Goal: Information Seeking & Learning: Learn about a topic

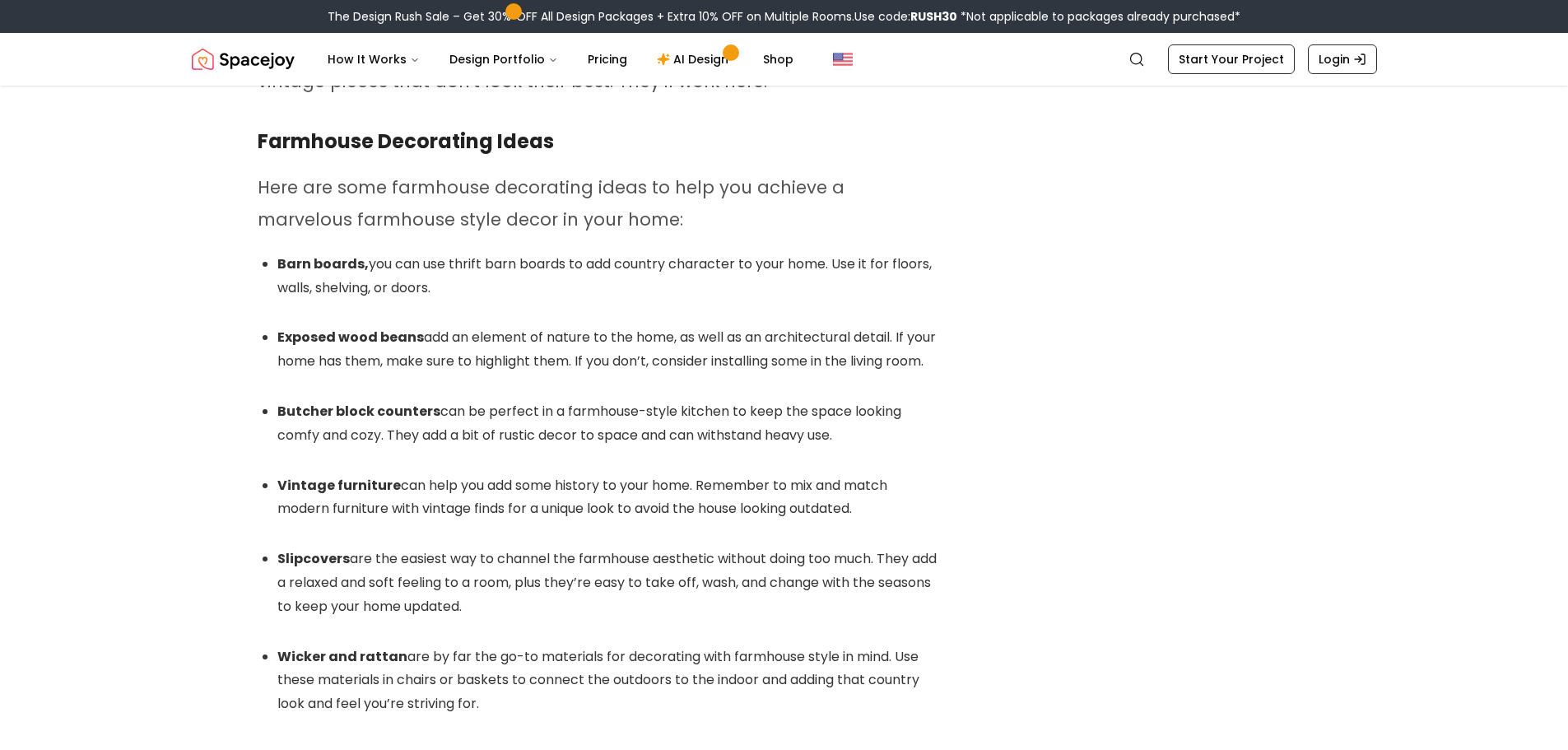
scroll to position [8297, 0]
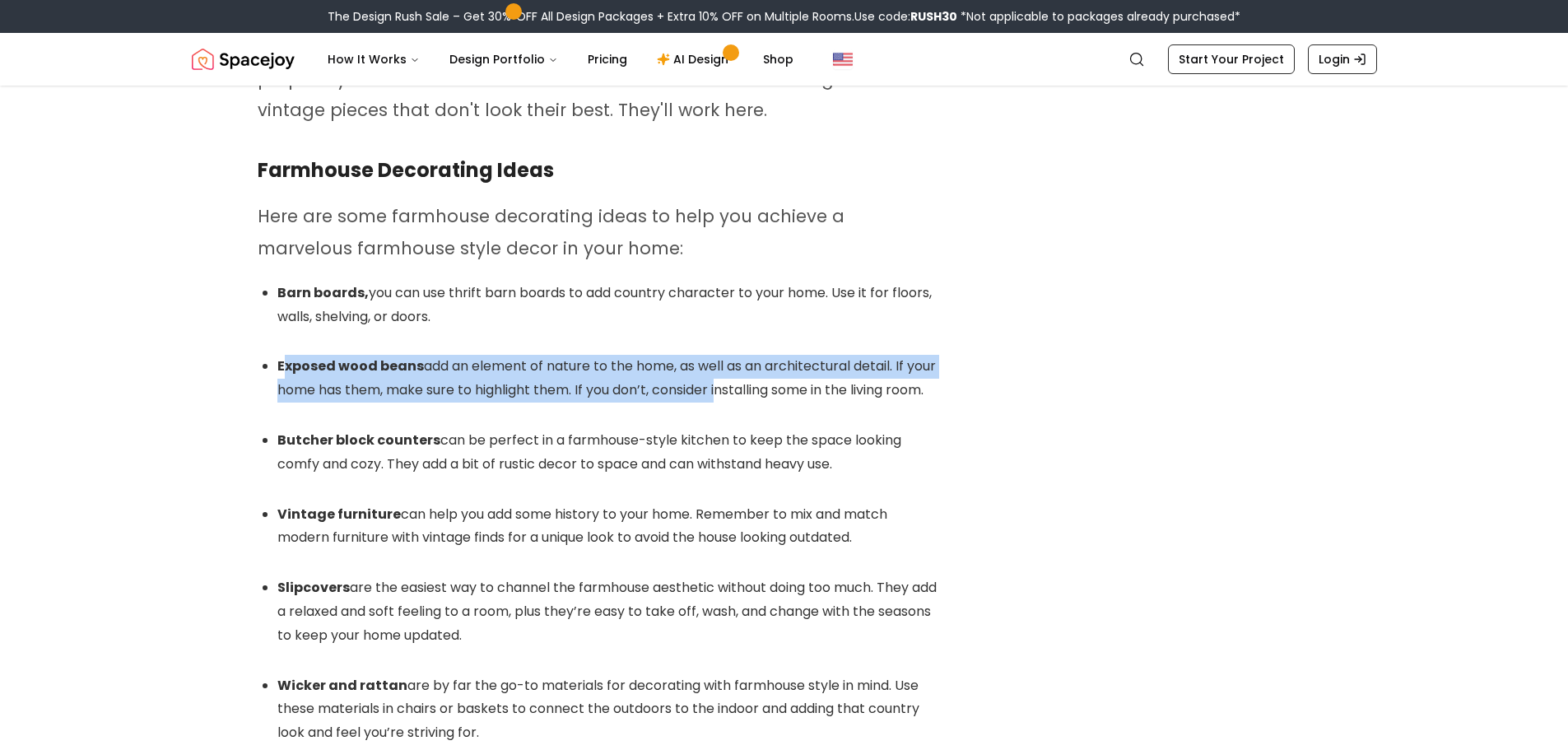
drag, startPoint x: 281, startPoint y: 304, endPoint x: 895, endPoint y: 334, distance: 614.7
click at [848, 355] on li "Exposed wood beans add an element of nature to the home, as well as an architec…" at bounding box center [608, 379] width 662 height 48
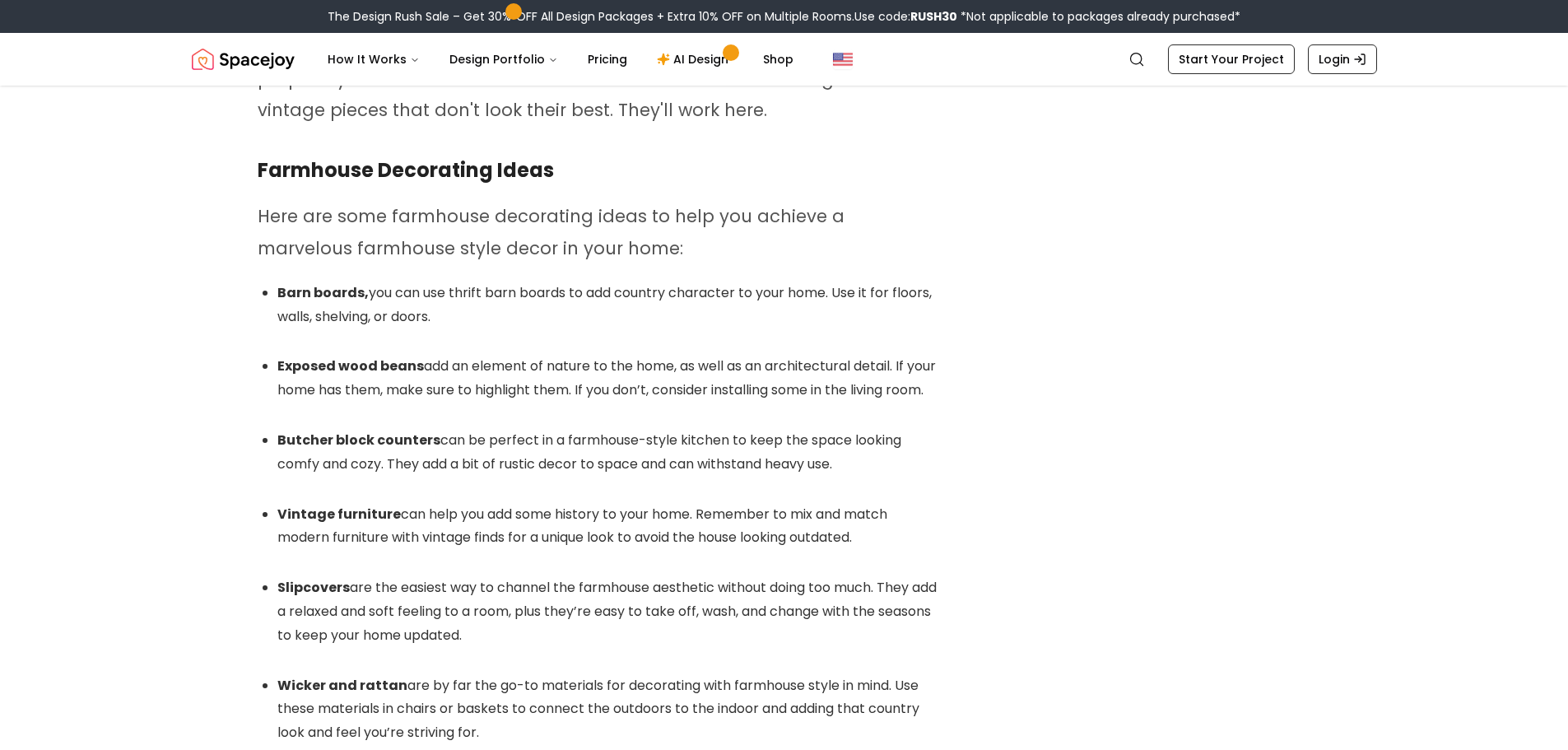
click at [897, 355] on li "Exposed wood beans add an element of nature to the home, as well as an architec…" at bounding box center [608, 379] width 662 height 48
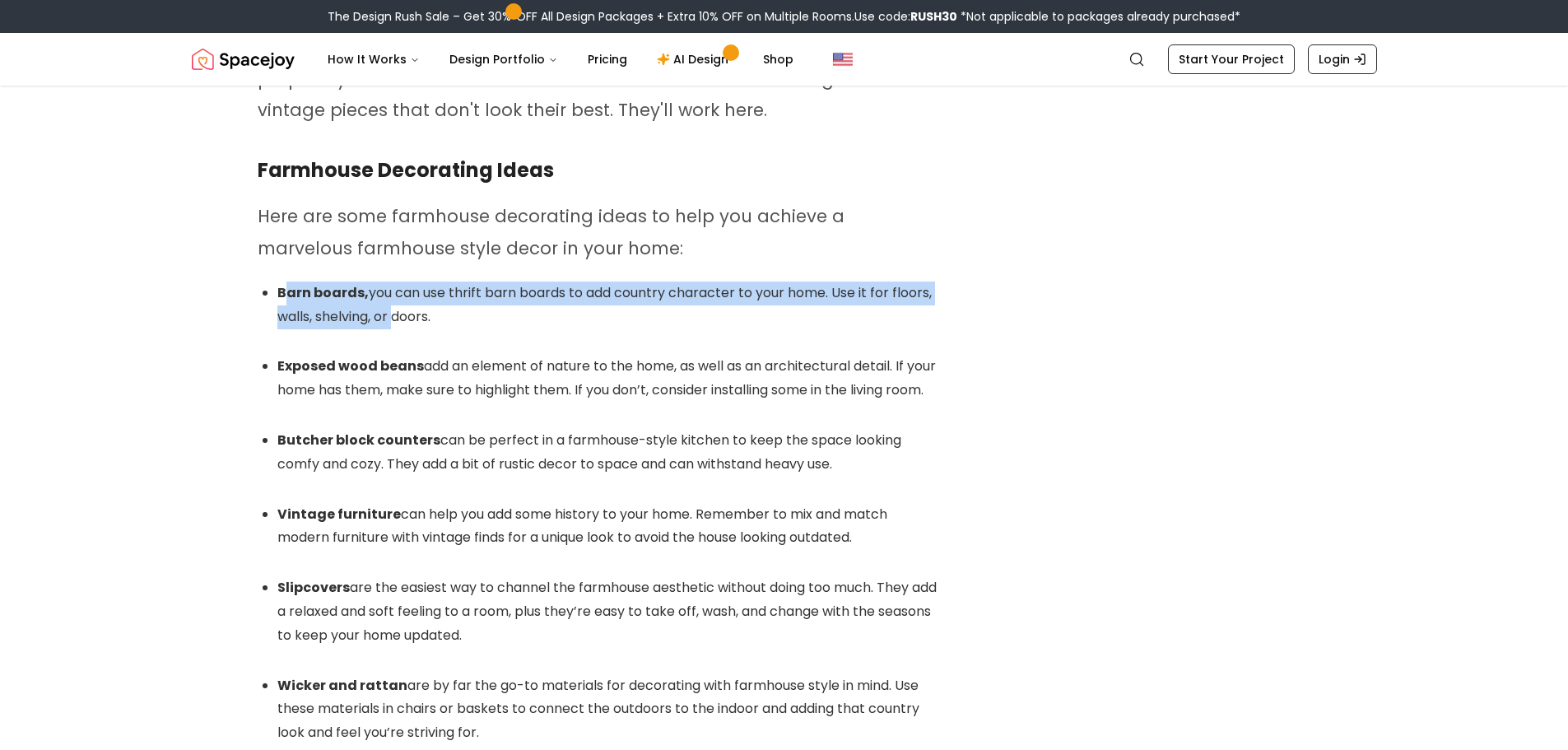
drag, startPoint x: 285, startPoint y: 226, endPoint x: 415, endPoint y: 249, distance: 132.0
click at [410, 281] on li "Barn boards, you can use thrift barn boards to add country character to your ho…" at bounding box center [608, 305] width 662 height 48
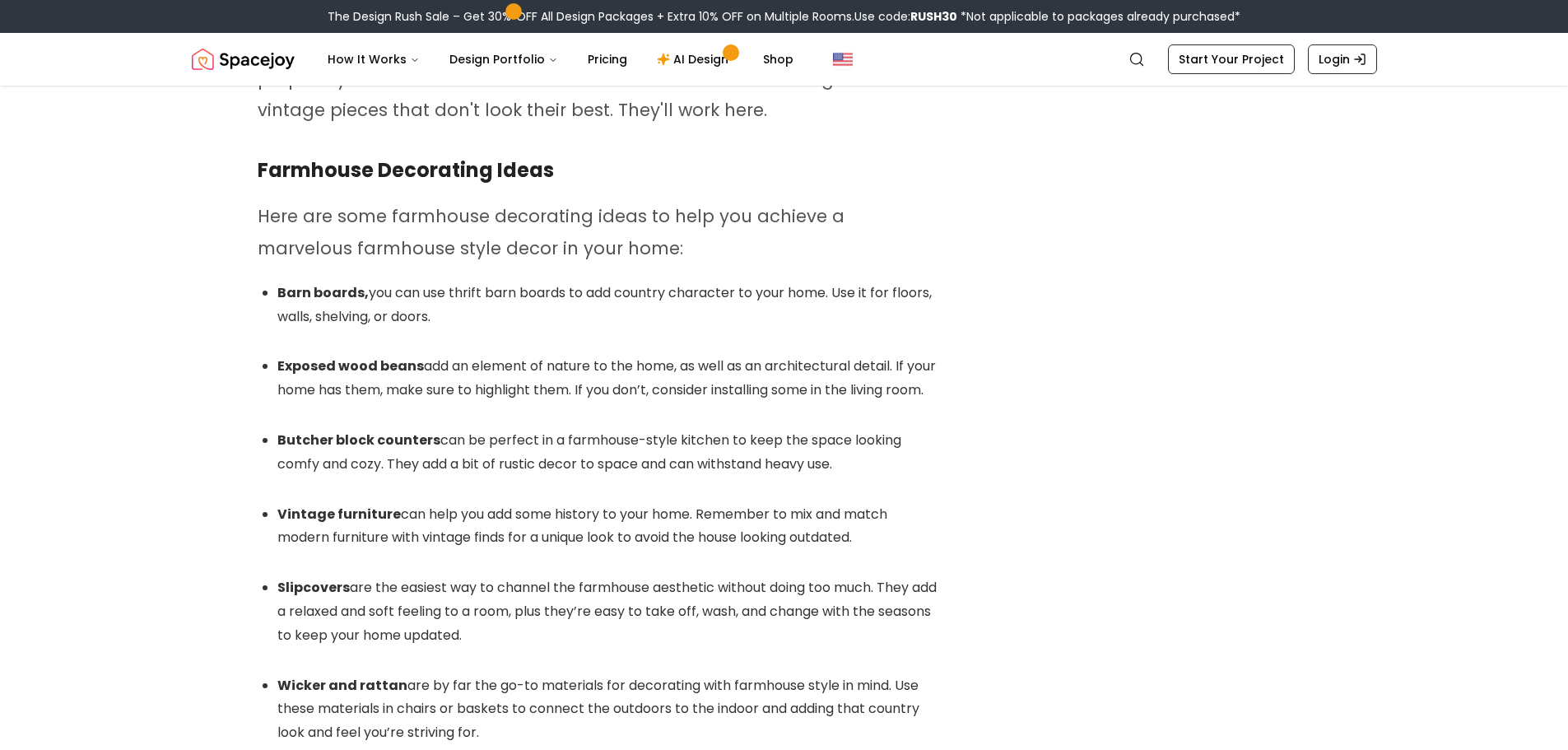
click at [462, 281] on li "Barn boards, you can use thrift barn boards to add country character to your ho…" at bounding box center [608, 305] width 662 height 48
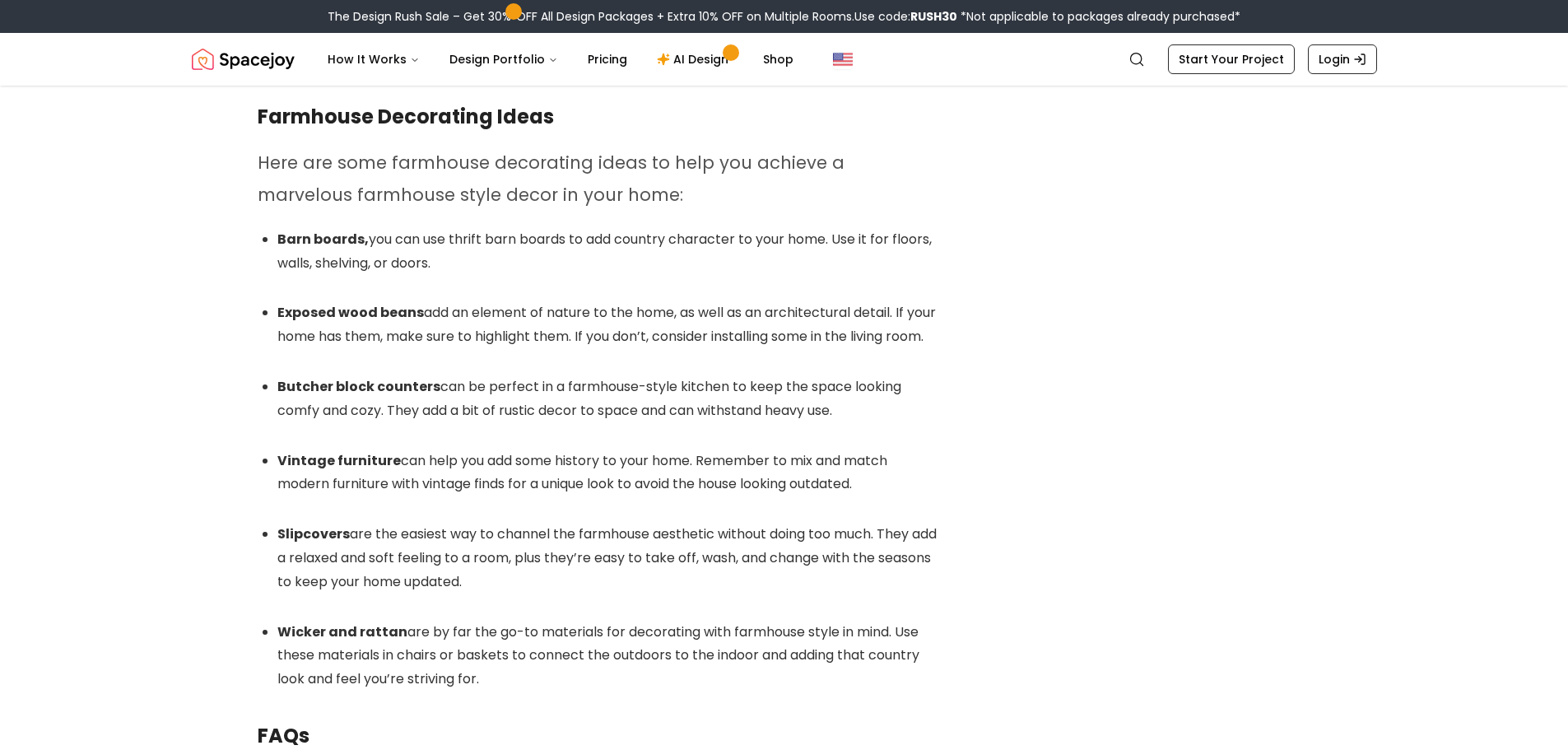
scroll to position [8379, 0]
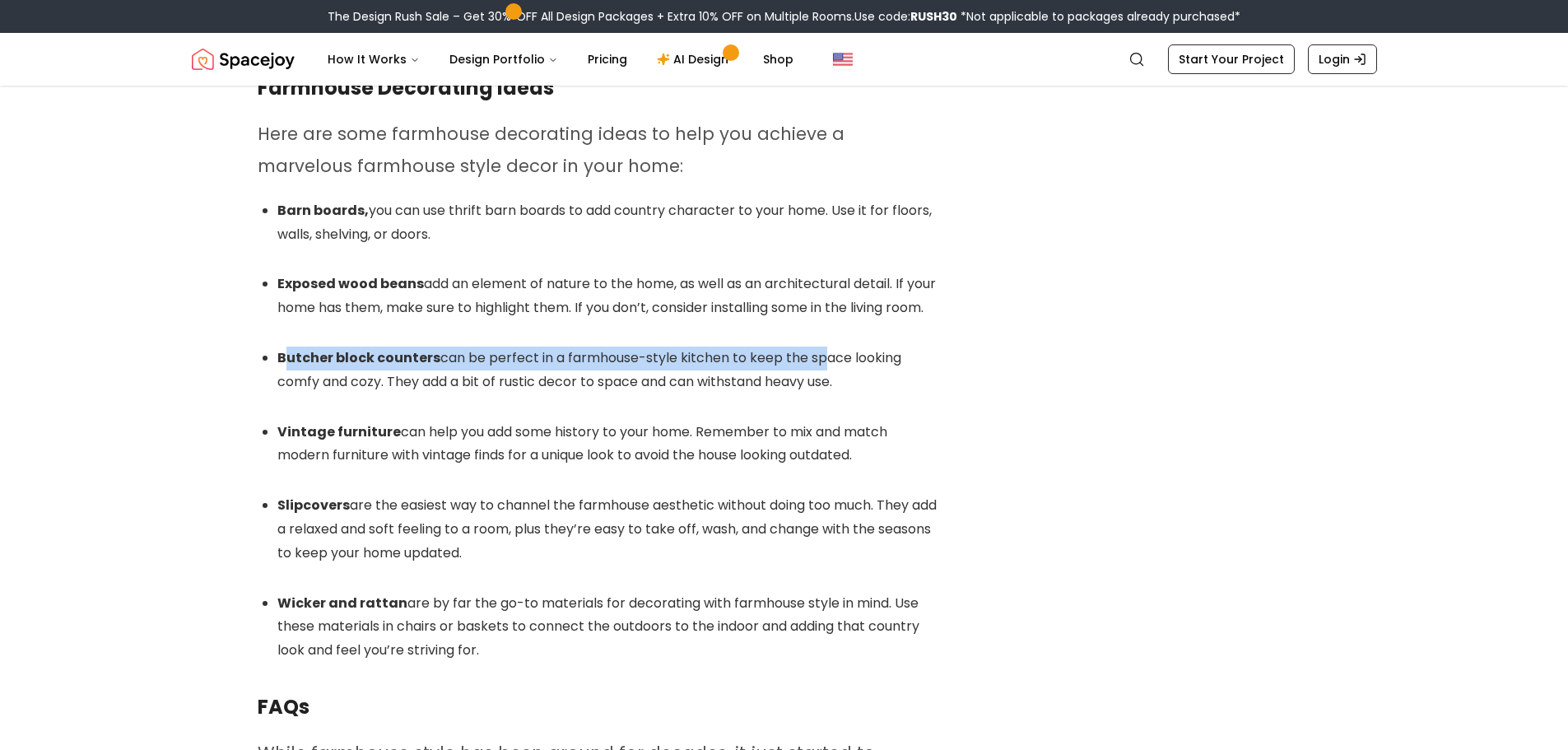
drag, startPoint x: 281, startPoint y: 318, endPoint x: 856, endPoint y: 318, distance: 575.0
click at [849, 347] on li "Butcher block counters can be perfect in a farmhouse-style kitchen to keep the …" at bounding box center [608, 371] width 662 height 48
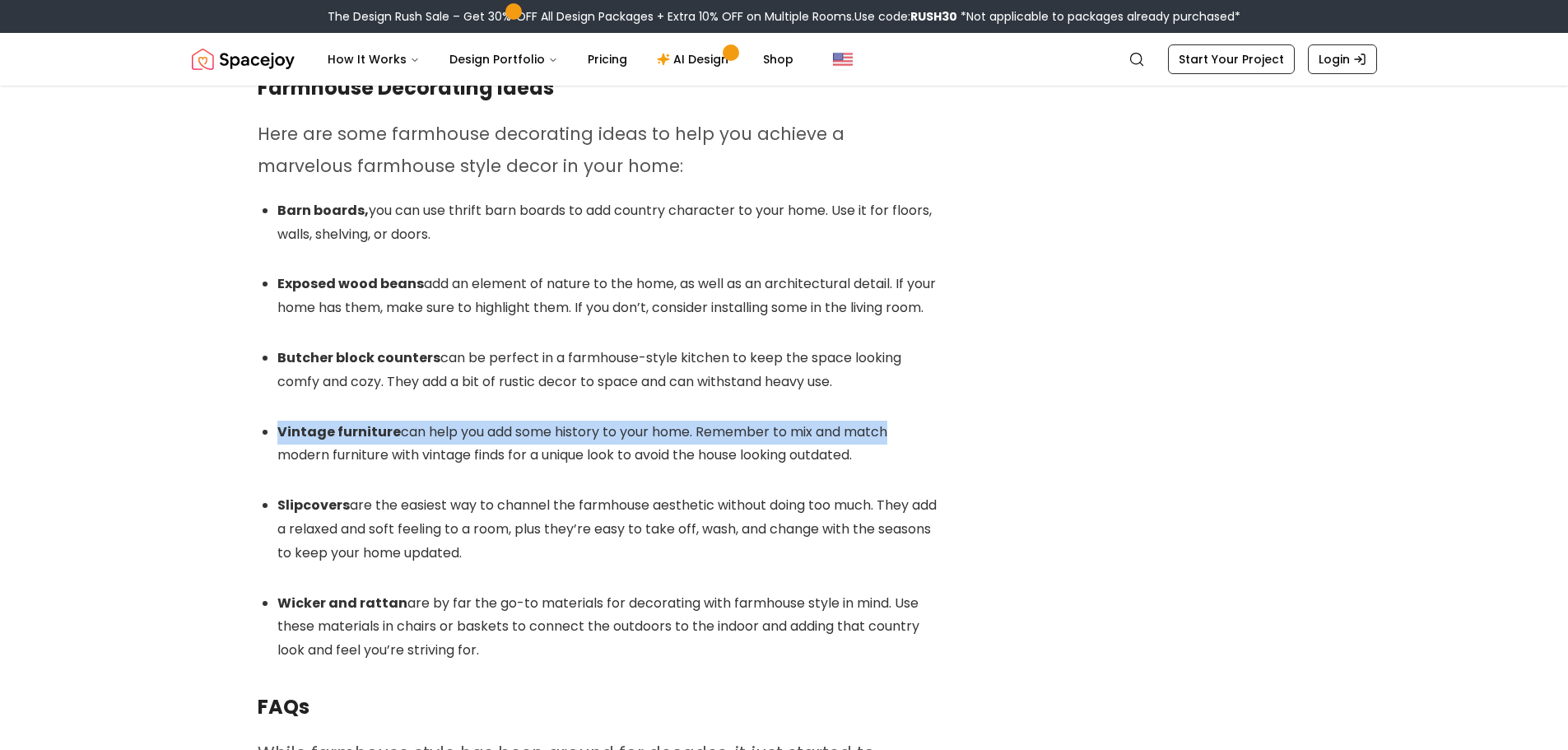
drag, startPoint x: 247, startPoint y: 394, endPoint x: 1079, endPoint y: 399, distance: 832.0
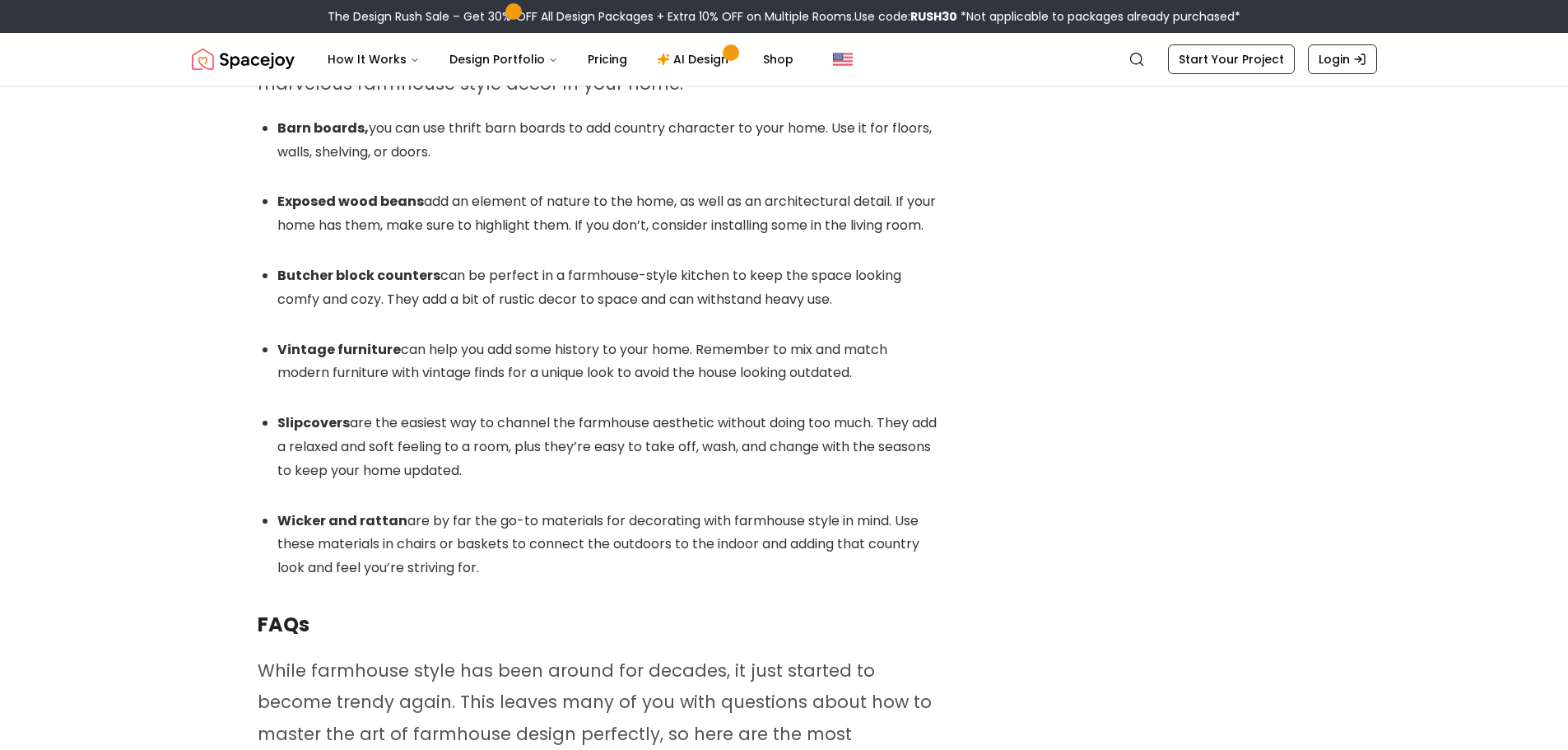
scroll to position [8544, 0]
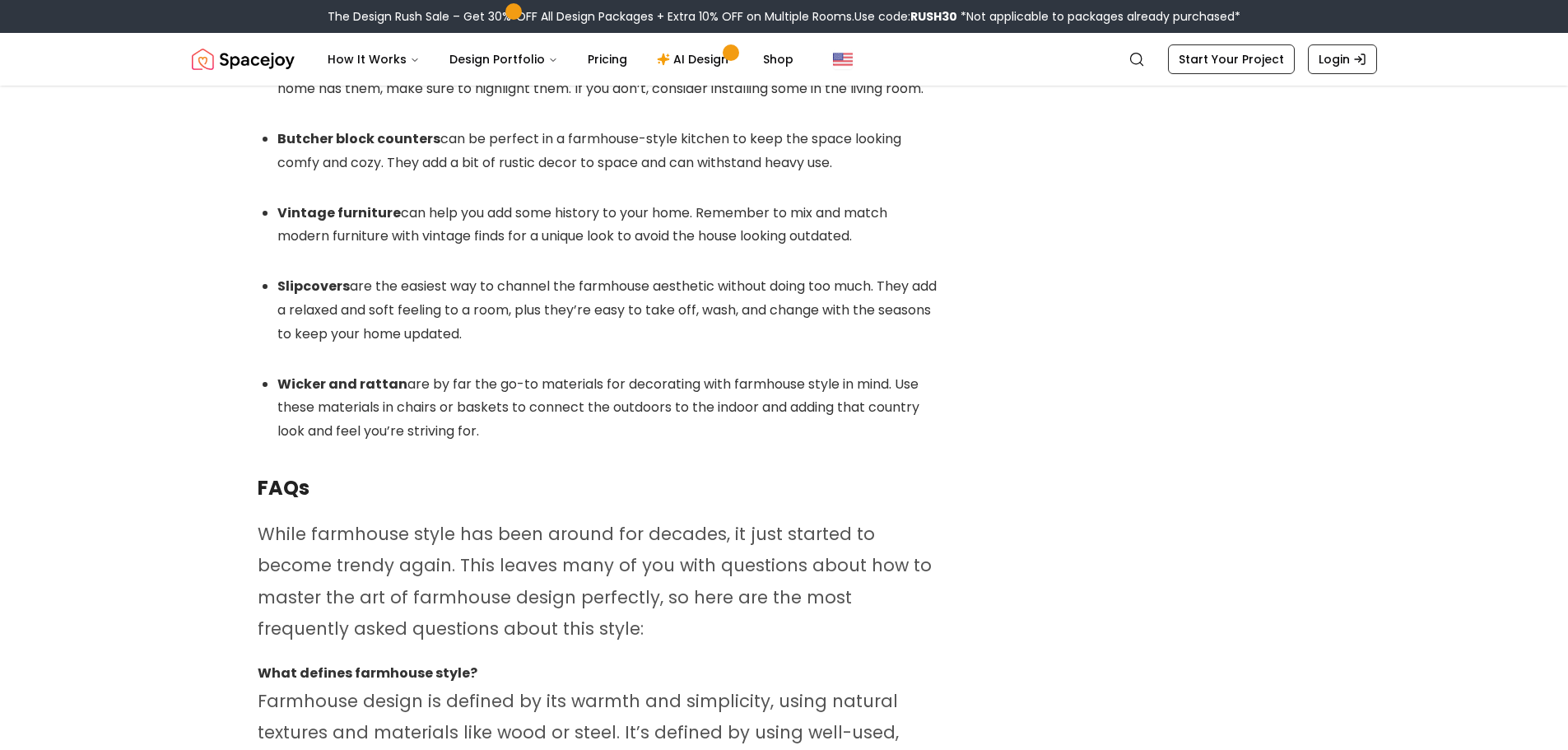
drag, startPoint x: 246, startPoint y: 589, endPoint x: 245, endPoint y: 615, distance: 26.0
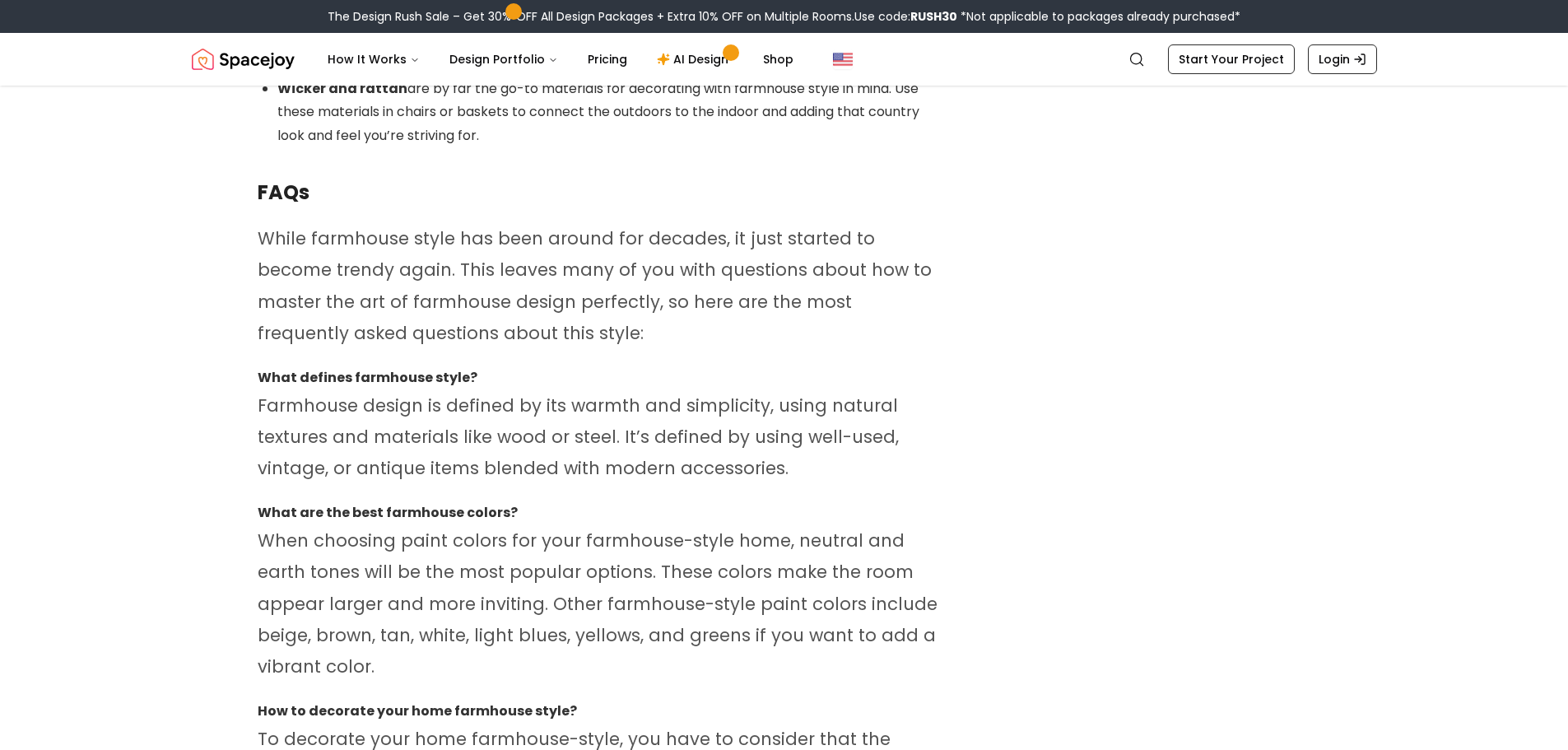
drag, startPoint x: 165, startPoint y: 267, endPoint x: 164, endPoint y: 304, distance: 37.0
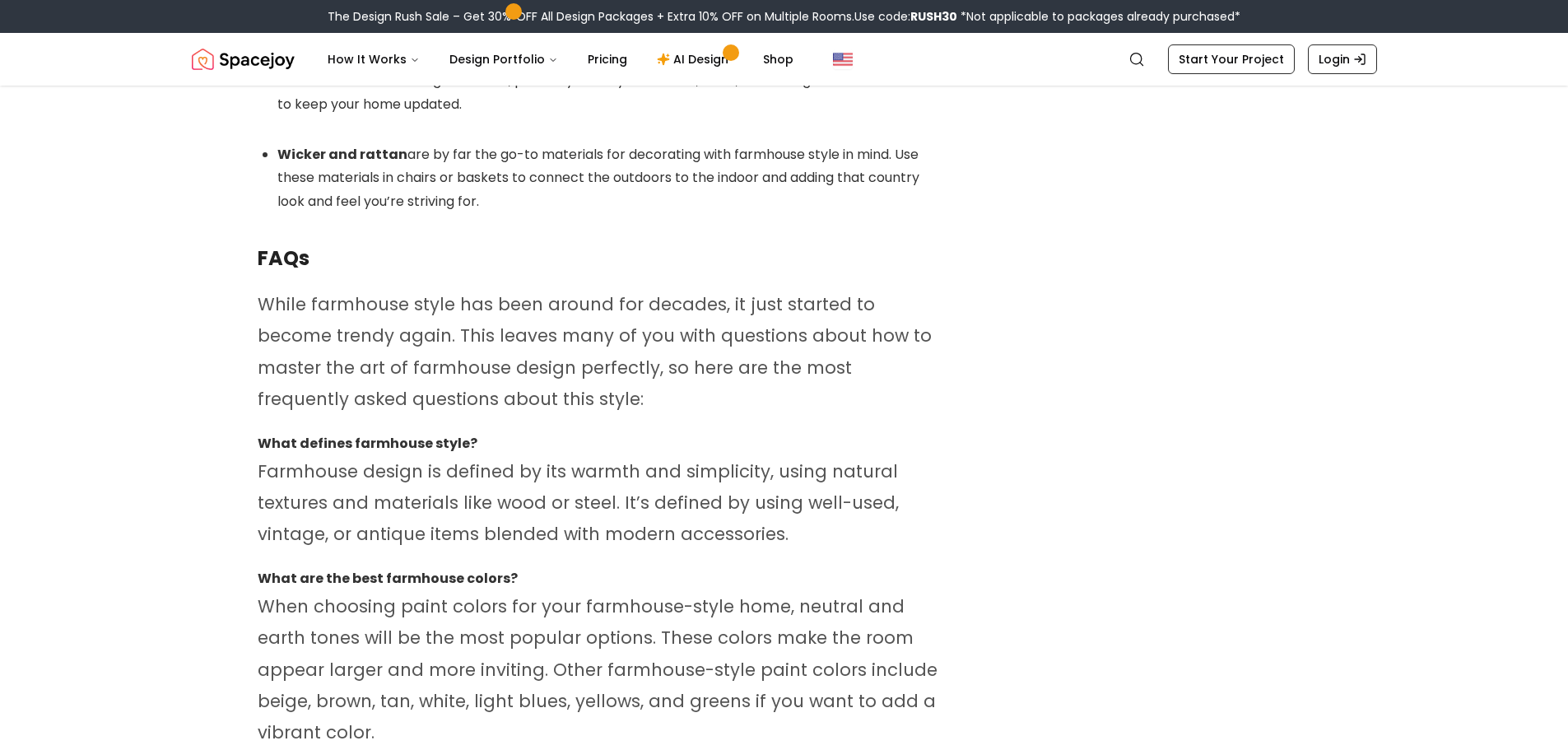
drag, startPoint x: 165, startPoint y: 305, endPoint x: 170, endPoint y: 257, distance: 48.3
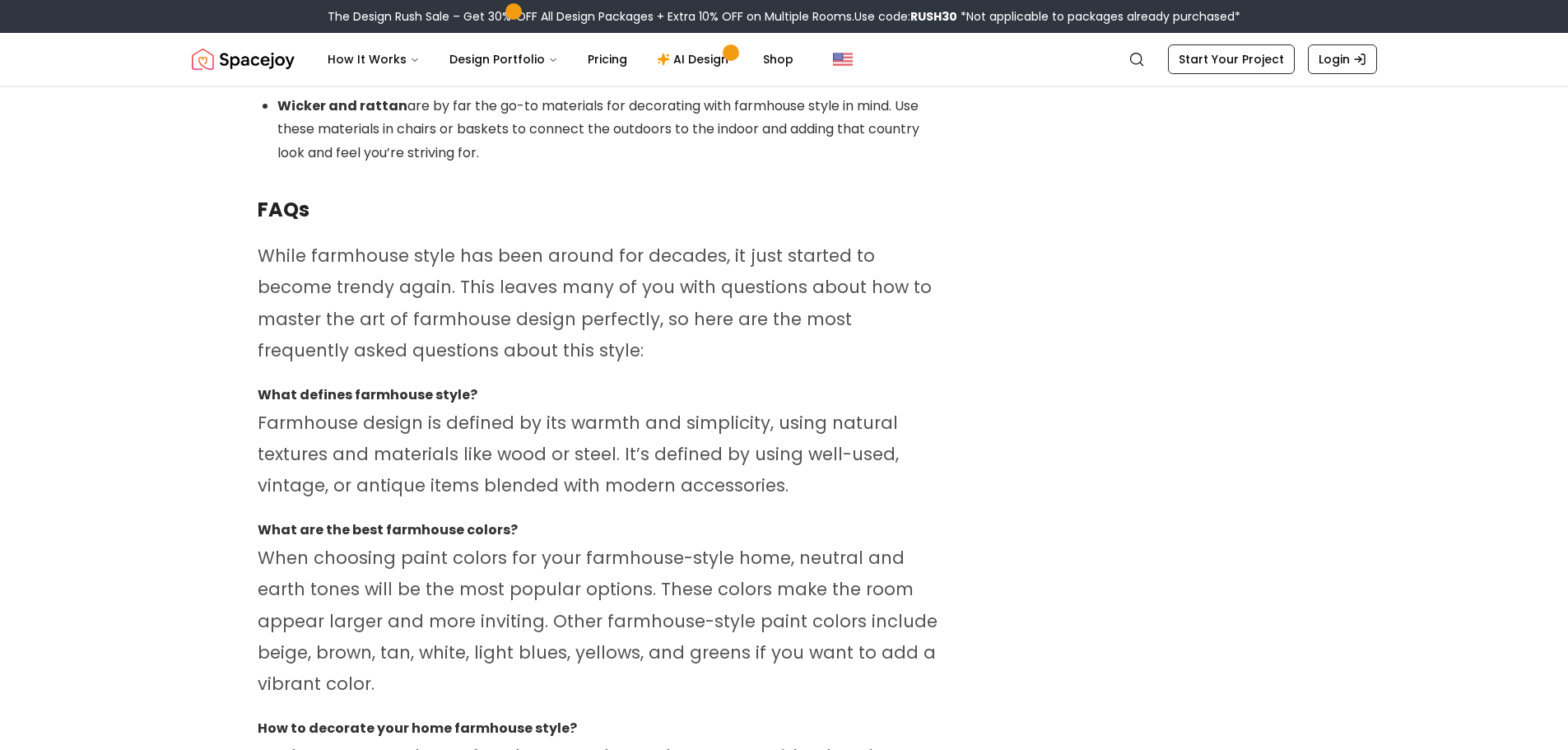
scroll to position [8942, 0]
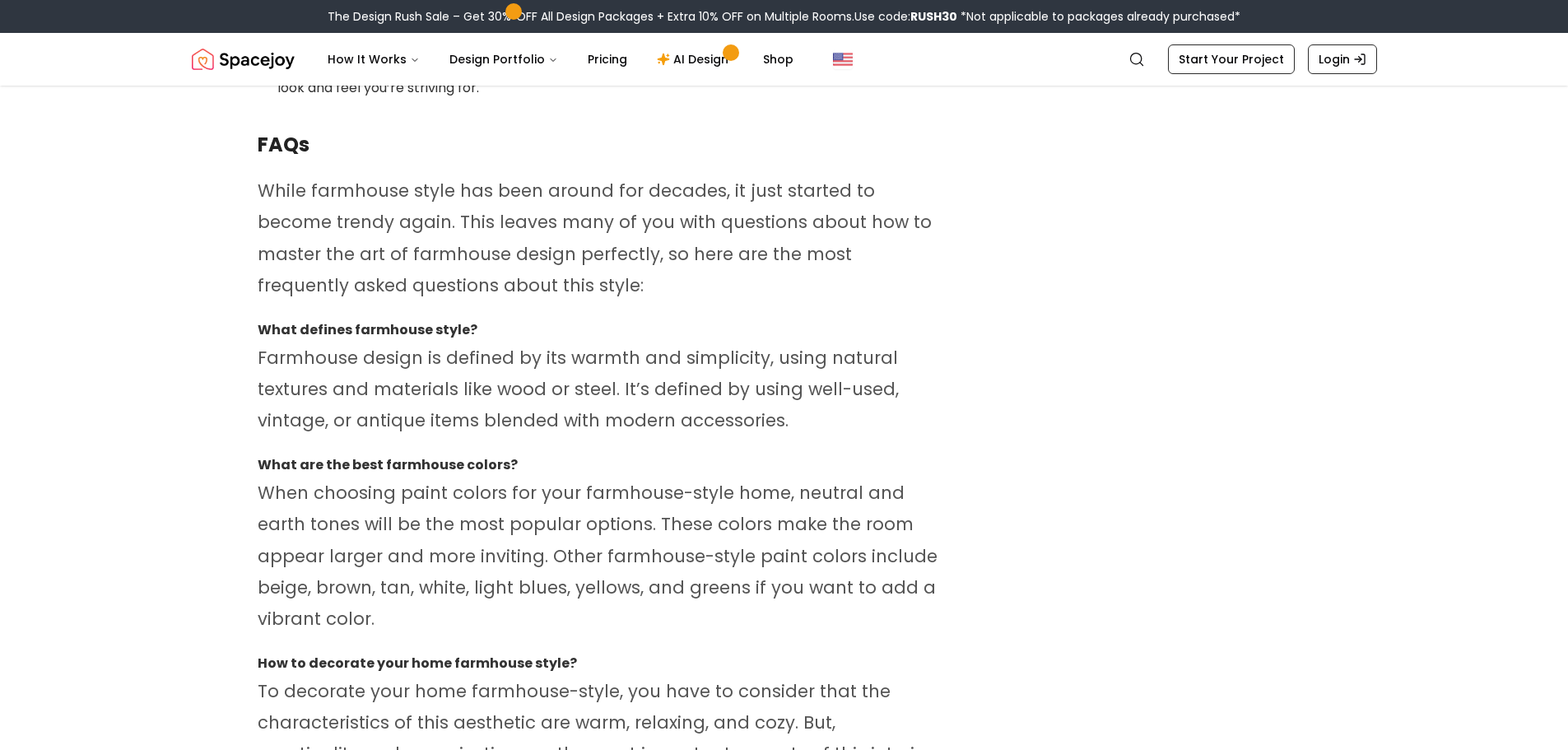
drag, startPoint x: 170, startPoint y: 257, endPoint x: 171, endPoint y: 308, distance: 51.0
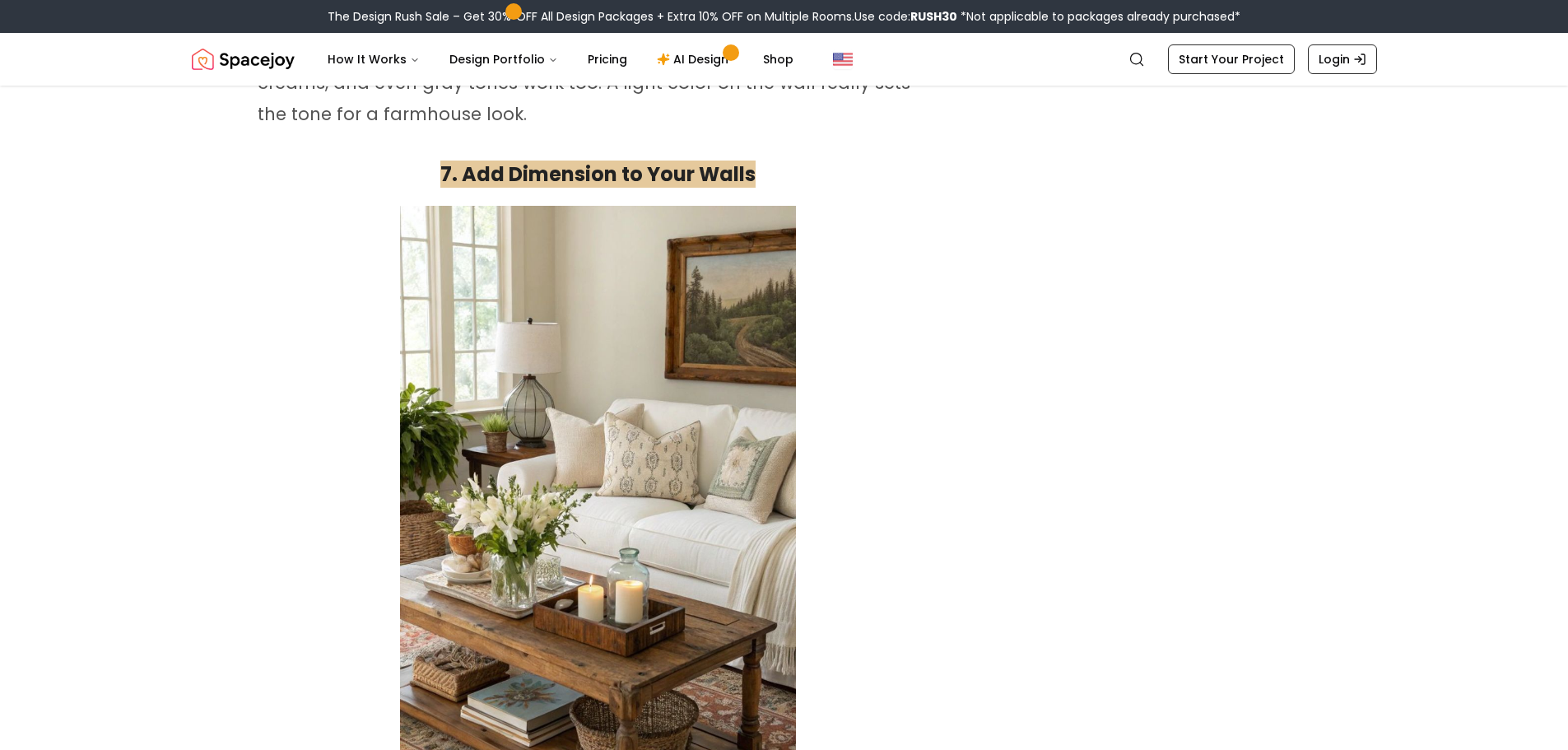
scroll to position [6424, 0]
